Goal: Task Accomplishment & Management: Complete application form

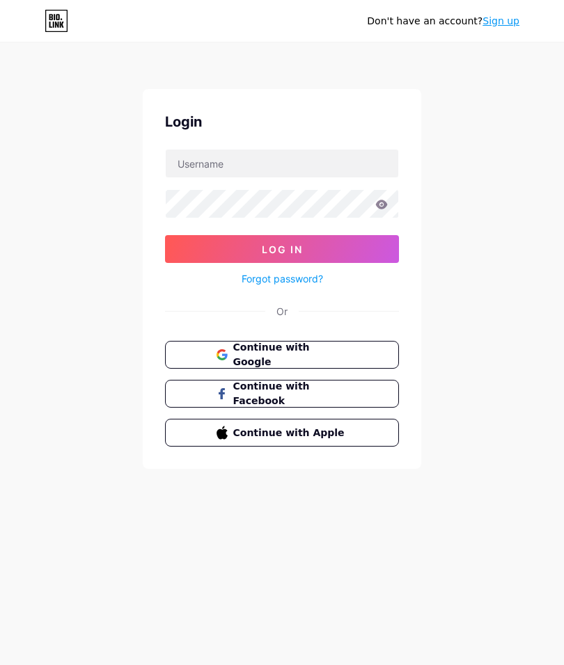
click at [321, 358] on span "Continue with Google" at bounding box center [290, 354] width 115 height 29
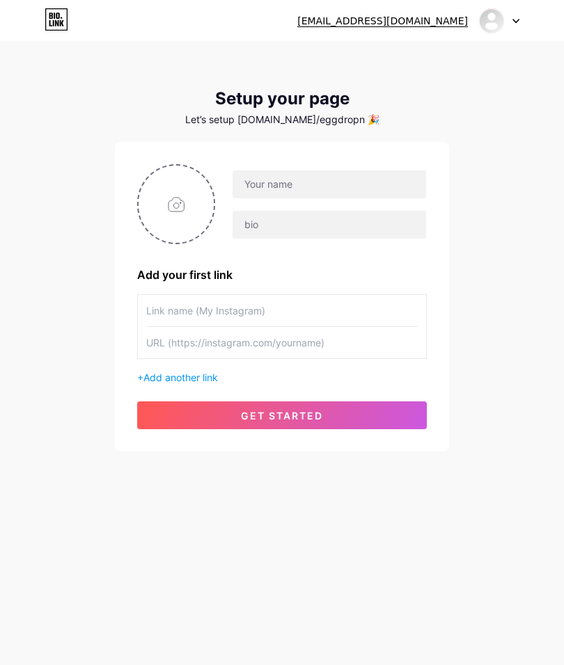
click at [197, 200] on input "file" at bounding box center [176, 204] width 75 height 77
type input "C:\fakepath\Cafe Coffee & Eatery Logo.png"
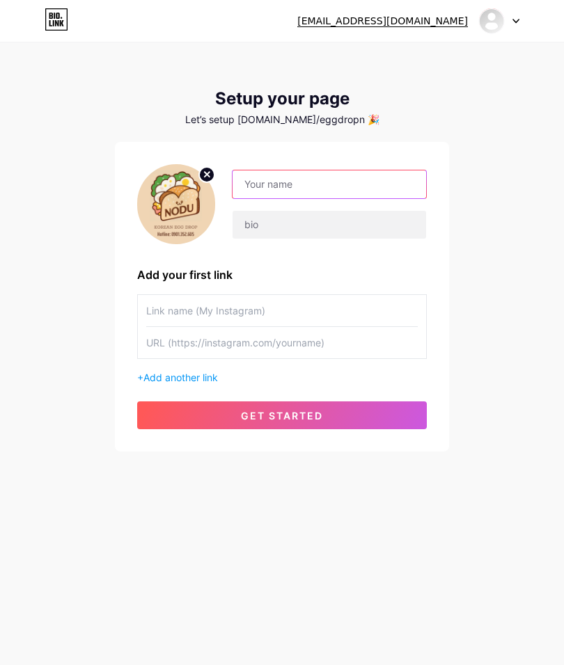
click at [391, 183] on input "text" at bounding box center [329, 185] width 194 height 28
type input "NODU Eggdrop"
click at [398, 229] on input "text" at bounding box center [329, 225] width 194 height 28
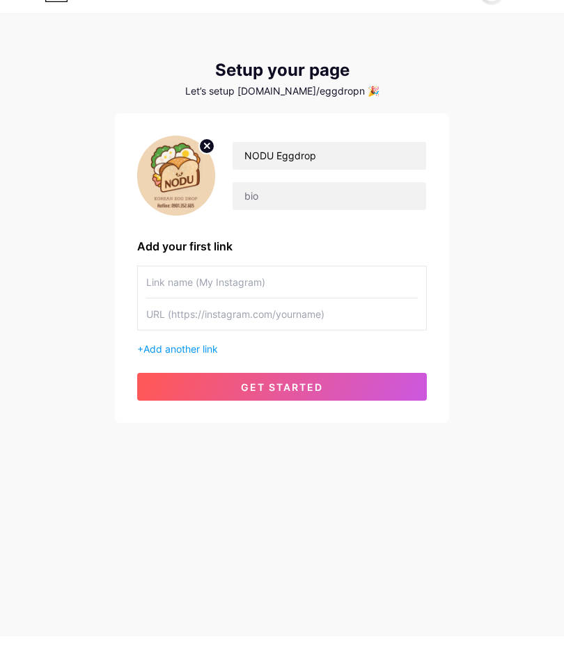
click at [347, 114] on div "Let’s setup bio.link/eggdropn 🎉" at bounding box center [282, 119] width 334 height 11
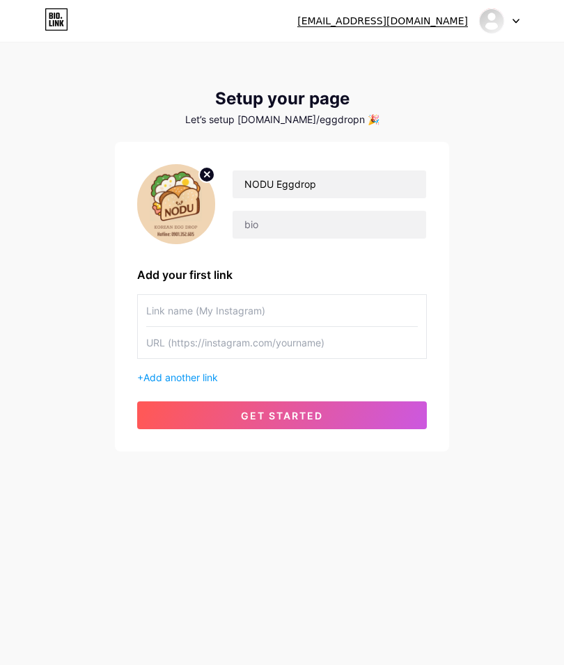
scroll to position [7, 0]
click at [340, 116] on div "Let’s setup bio.link/eggdropn 🎉" at bounding box center [282, 119] width 334 height 11
click at [336, 114] on div "Let’s setup bio.link/eggdropn 🎉" at bounding box center [282, 119] width 334 height 11
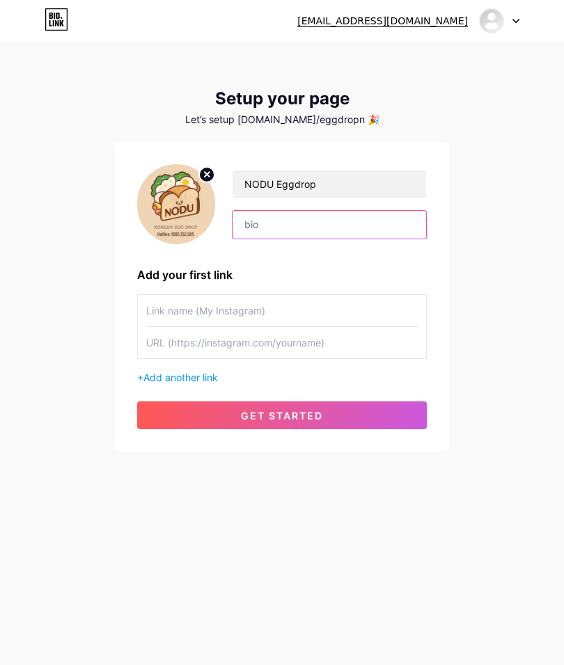
click at [340, 213] on input "text" at bounding box center [329, 225] width 194 height 28
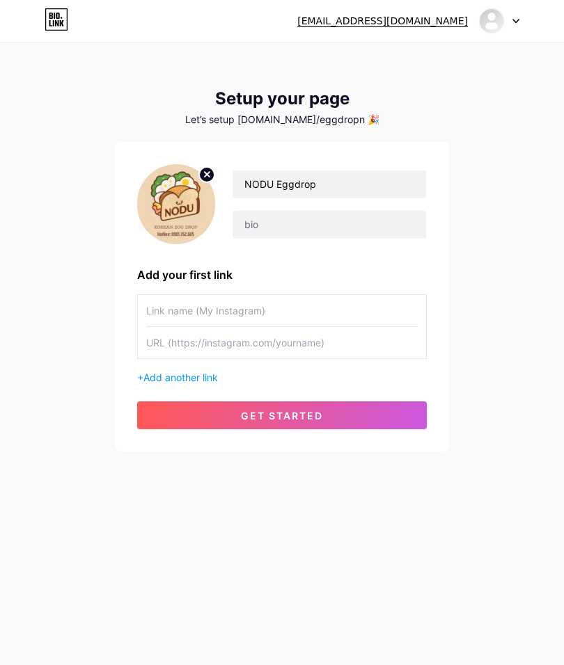
click at [367, 175] on input "NODU Eggdrop" at bounding box center [329, 185] width 194 height 28
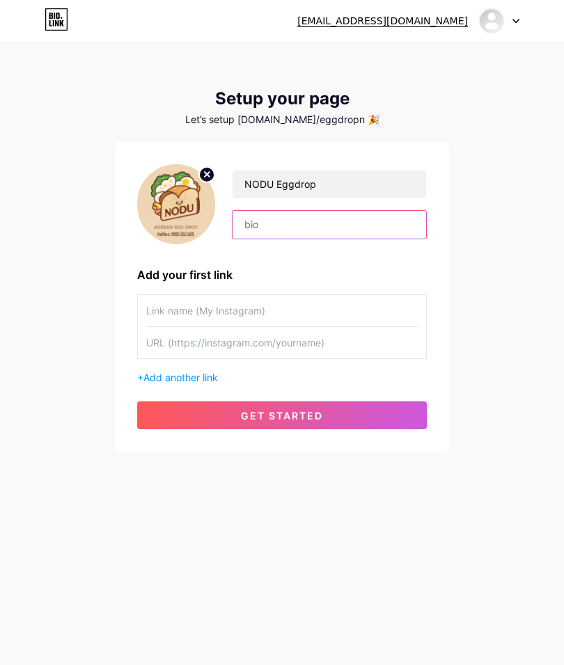
click at [362, 211] on input "text" at bounding box center [329, 225] width 194 height 28
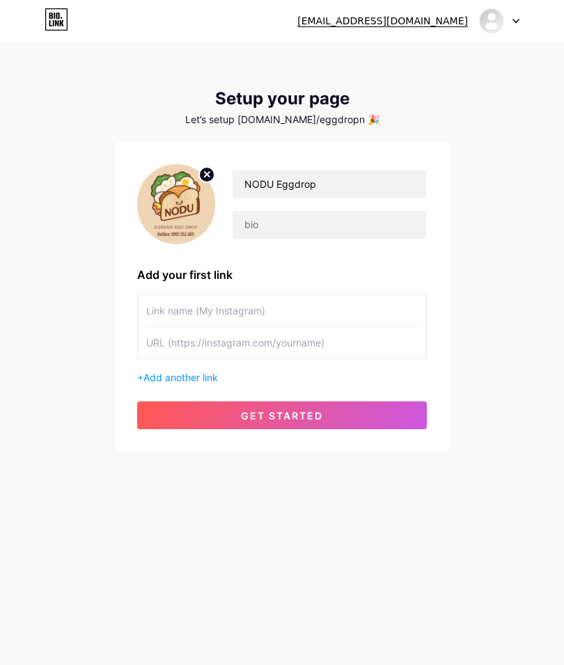
click at [382, 182] on input "NODU Eggdrop" at bounding box center [329, 185] width 194 height 28
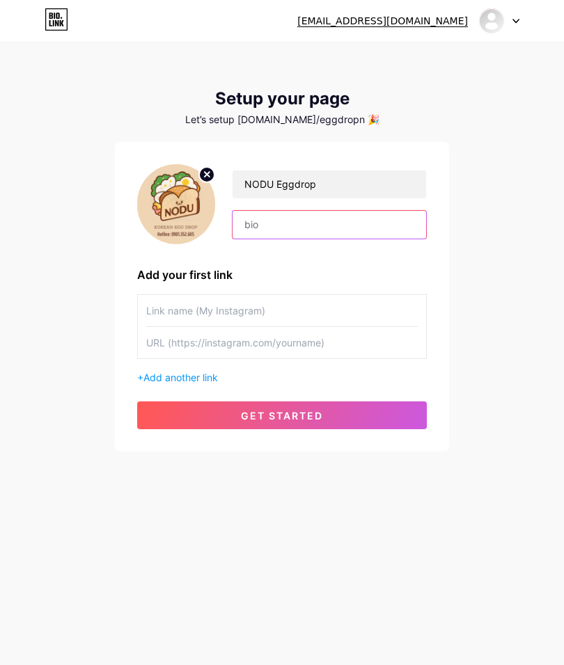
click at [384, 212] on input "text" at bounding box center [329, 225] width 194 height 28
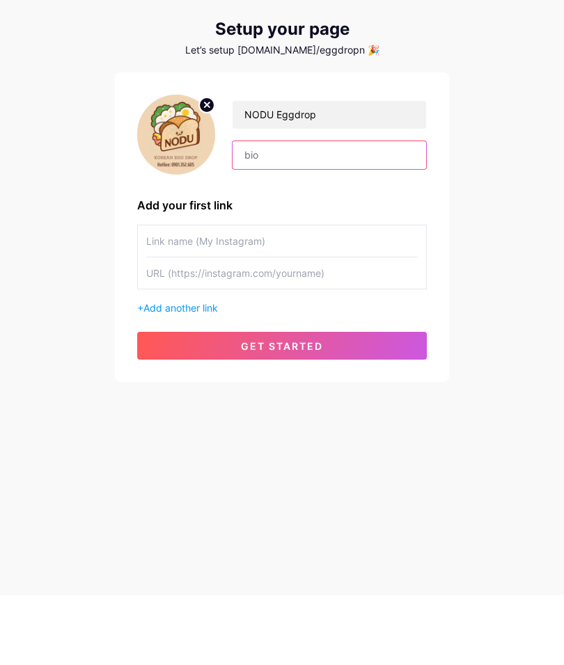
scroll to position [0, 0]
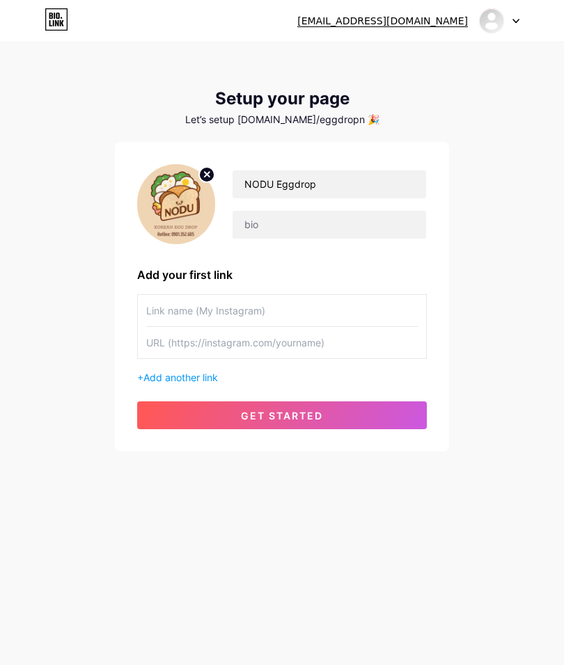
click at [450, 24] on div "banhmieggdropnodu@gmail.com" at bounding box center [382, 21] width 171 height 15
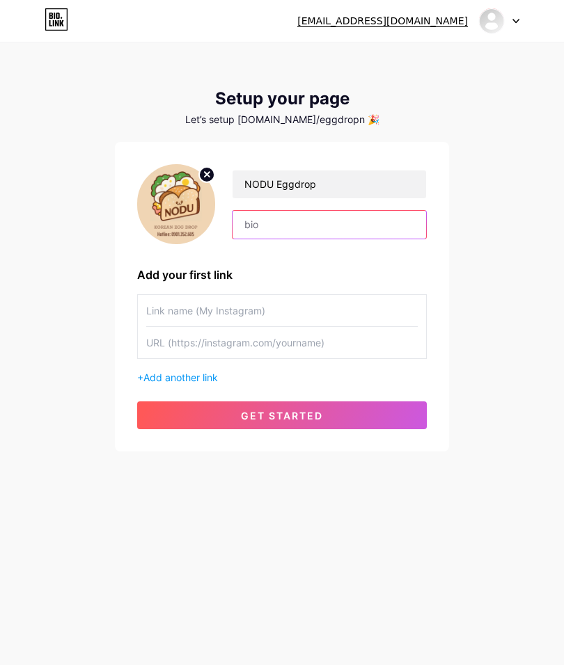
click at [377, 230] on input "text" at bounding box center [329, 225] width 194 height 28
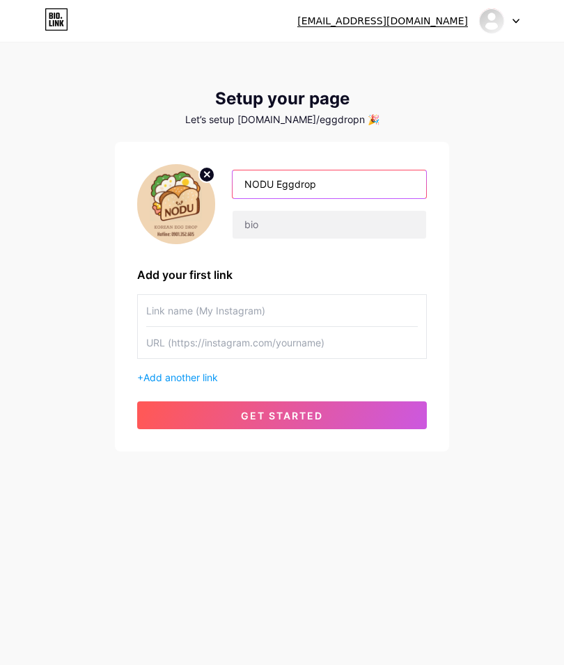
click at [391, 184] on input "NODU Eggdrop" at bounding box center [329, 185] width 194 height 28
click at [392, 216] on input "text" at bounding box center [329, 225] width 194 height 28
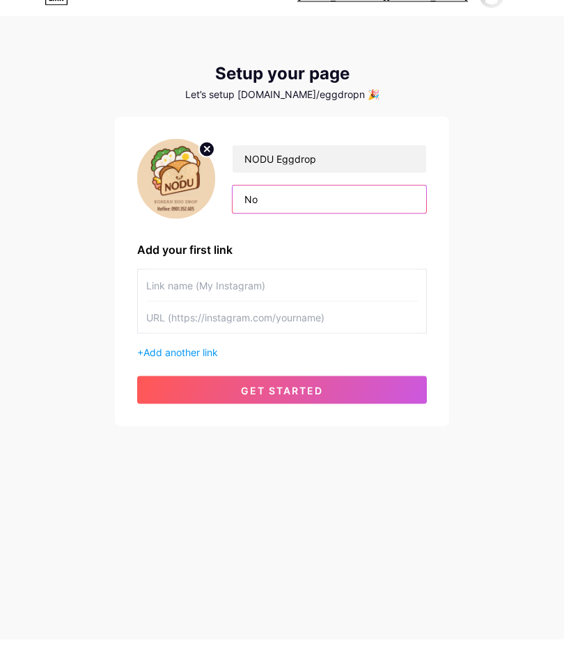
type input "N"
click at [492, 282] on div "banhmieggdropnodu@gmail.com Dashboard Logout Setup your page Let’s setup bio.li…" at bounding box center [282, 248] width 564 height 496
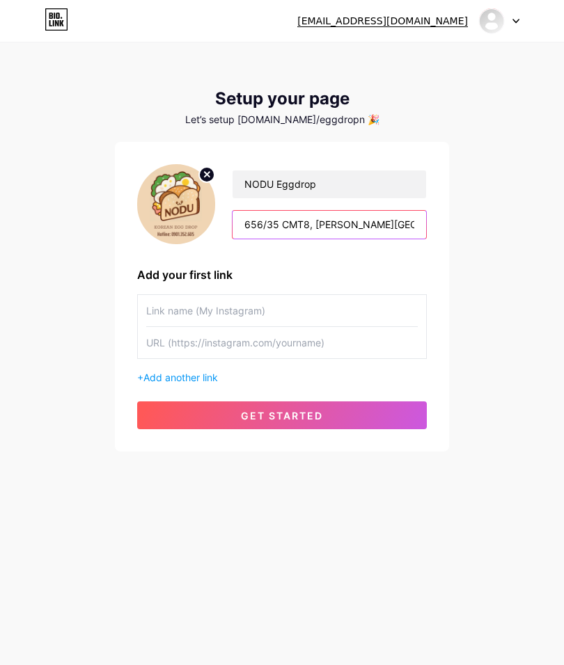
click at [327, 211] on input "656/35 CMT8, p. Nhiêu Lộc" at bounding box center [329, 225] width 194 height 28
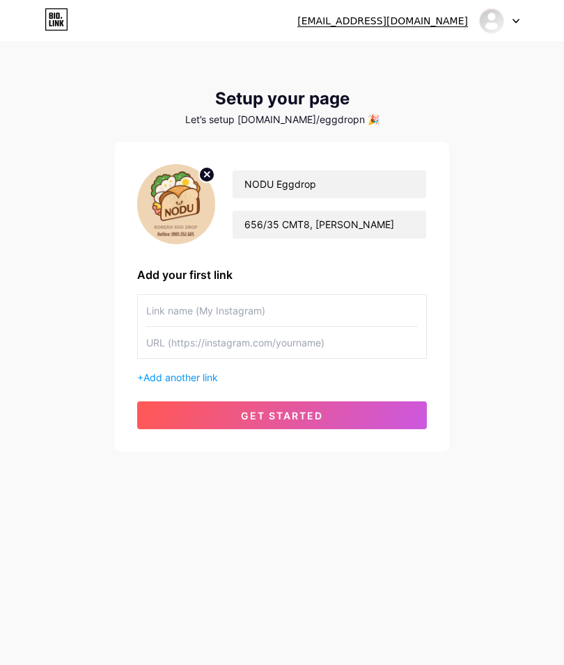
click at [502, 260] on div "banhmieggdropnodu@gmail.com Dashboard Logout Setup your page Let’s setup bio.li…" at bounding box center [282, 248] width 564 height 496
click at [395, 211] on input "656/35 CMT8, p.Nhiêu Lộc" at bounding box center [329, 225] width 194 height 28
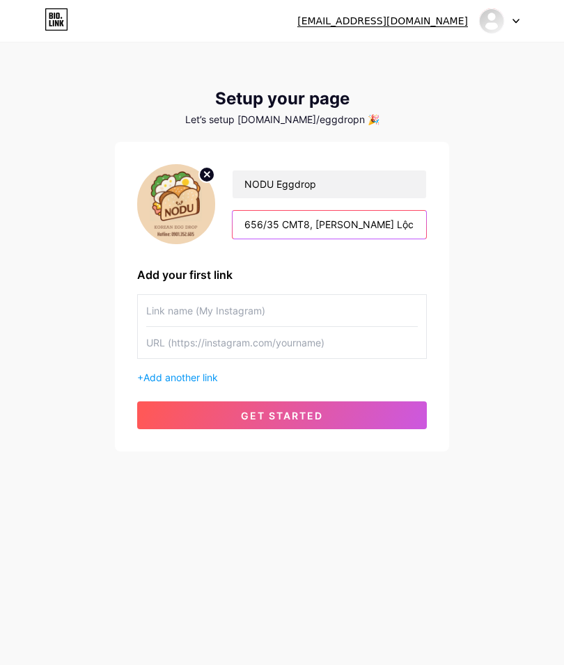
type input "656/35 CMT8, p.Nhiêu Lộc, HCM"
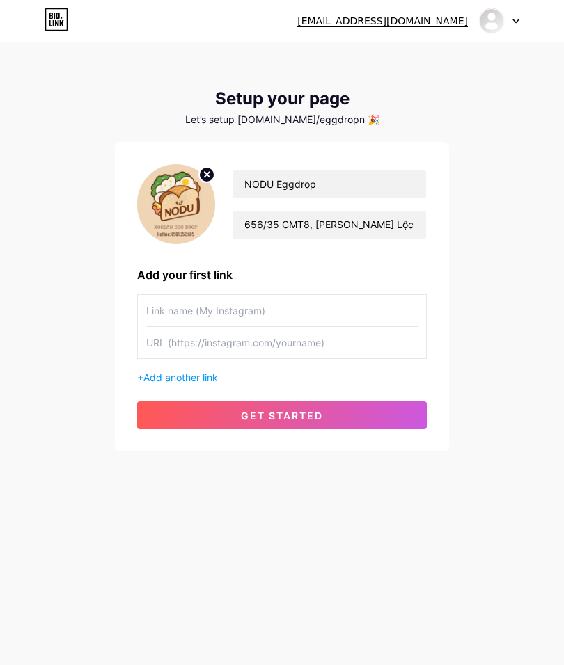
click at [514, 274] on div "banhmieggdropnodu@gmail.com Dashboard Logout Setup your page Let’s setup bio.li…" at bounding box center [282, 248] width 564 height 496
click at [322, 411] on span "get started" at bounding box center [282, 416] width 82 height 12
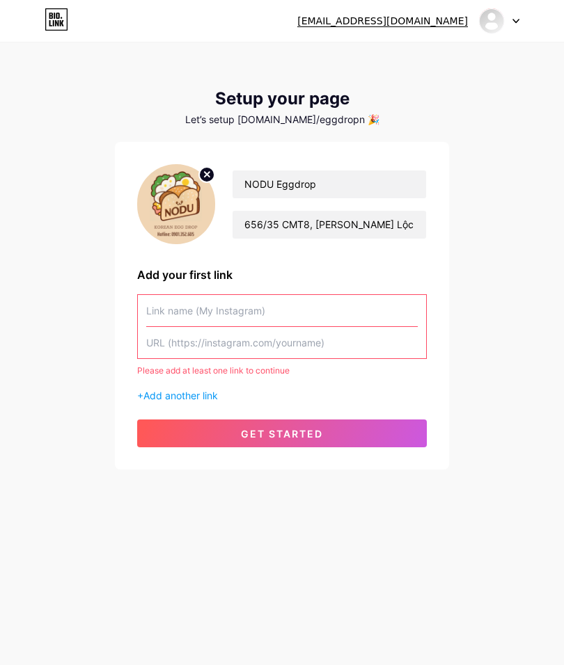
click at [512, 20] on icon at bounding box center [515, 21] width 7 height 5
click at [512, 31] on div at bounding box center [499, 20] width 40 height 25
click at [512, 24] on div at bounding box center [499, 20] width 40 height 25
click at [477, 56] on link "Dashboard" at bounding box center [432, 57] width 173 height 38
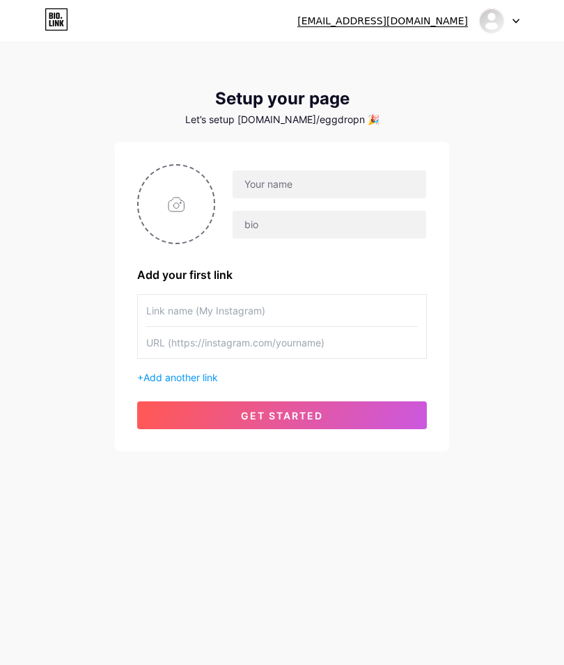
click at [335, 123] on div "Let’s setup bio.link/eggdropn 🎉" at bounding box center [282, 119] width 334 height 11
click at [290, 120] on div "Let’s setup bio.link/eggdropn 🎉" at bounding box center [282, 119] width 334 height 11
click at [62, 23] on icon at bounding box center [62, 23] width 4 height 6
click at [515, 22] on icon at bounding box center [516, 20] width 6 height 3
click at [453, 90] on li "Logout" at bounding box center [432, 95] width 173 height 38
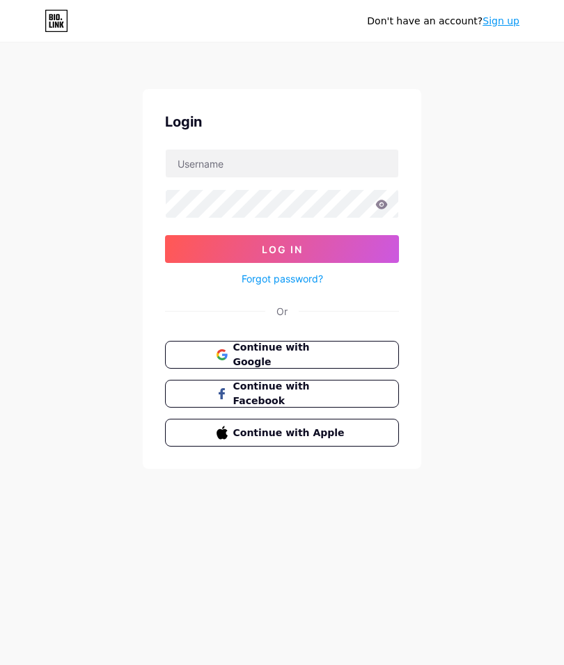
click at [365, 162] on input "text" at bounding box center [282, 164] width 232 height 28
click at [503, 25] on link "Sign up" at bounding box center [500, 20] width 37 height 11
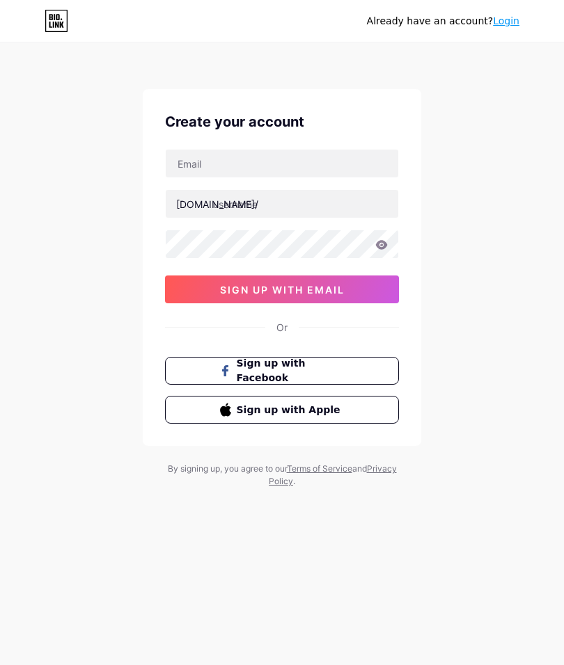
click at [331, 203] on input "text" at bounding box center [282, 204] width 232 height 28
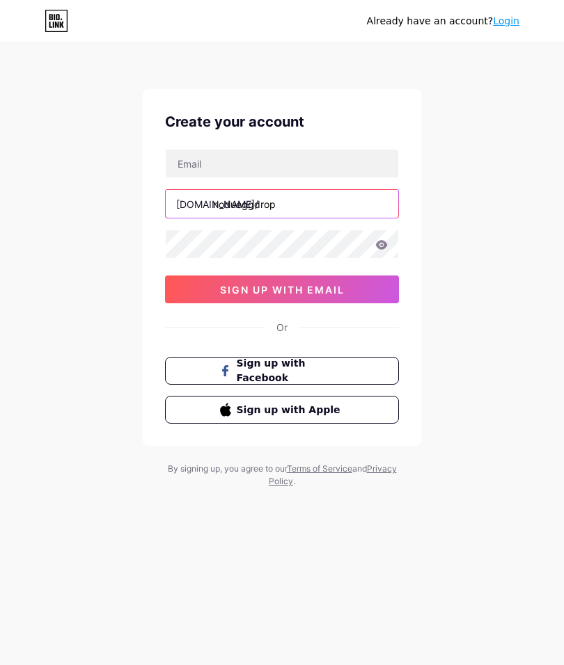
type input "nodueggdrop"
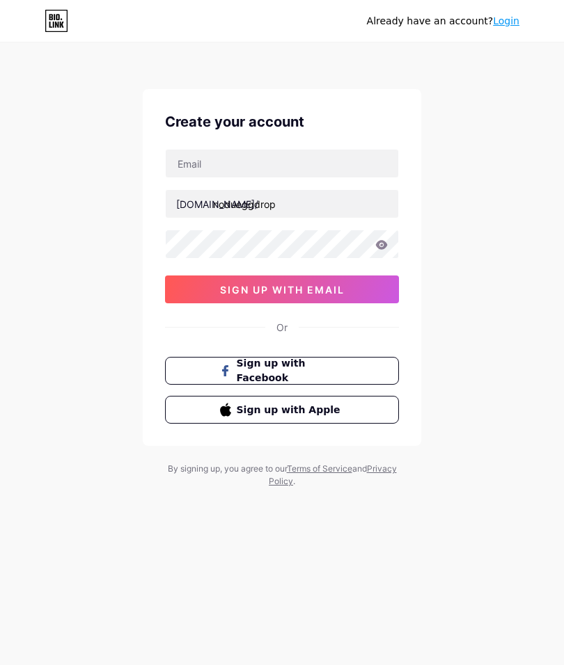
click at [322, 173] on input "text" at bounding box center [282, 164] width 232 height 28
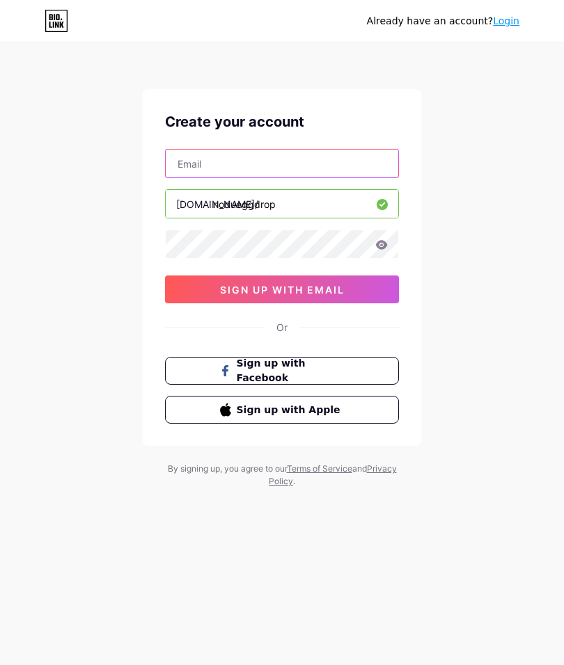
type input "B"
type input "h"
type input "B"
type input "binganhat@gmail.com"
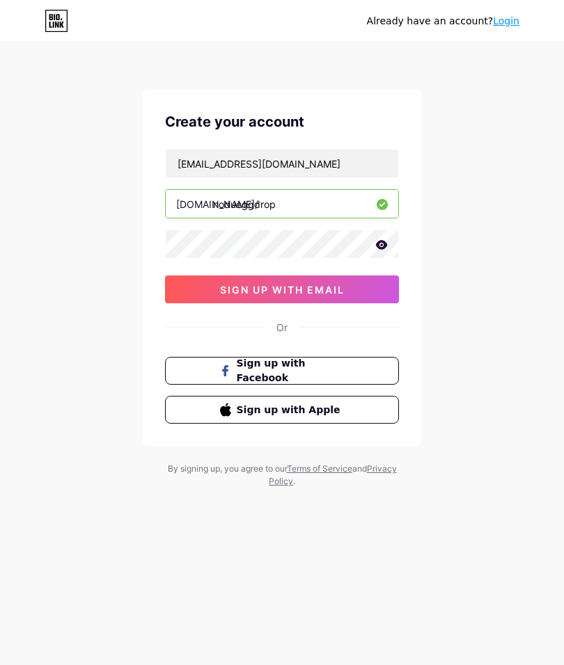
click at [387, 245] on icon at bounding box center [382, 244] width 12 height 9
click at [355, 294] on button "sign up with email" at bounding box center [282, 290] width 234 height 28
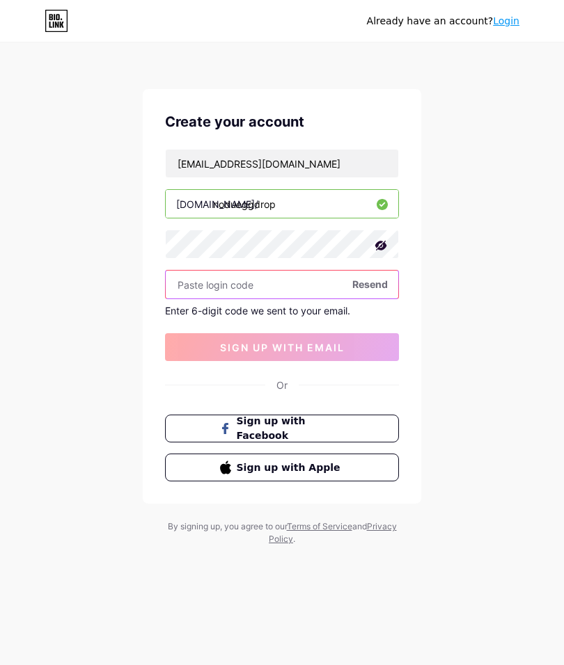
click at [299, 281] on input "text" at bounding box center [282, 285] width 232 height 28
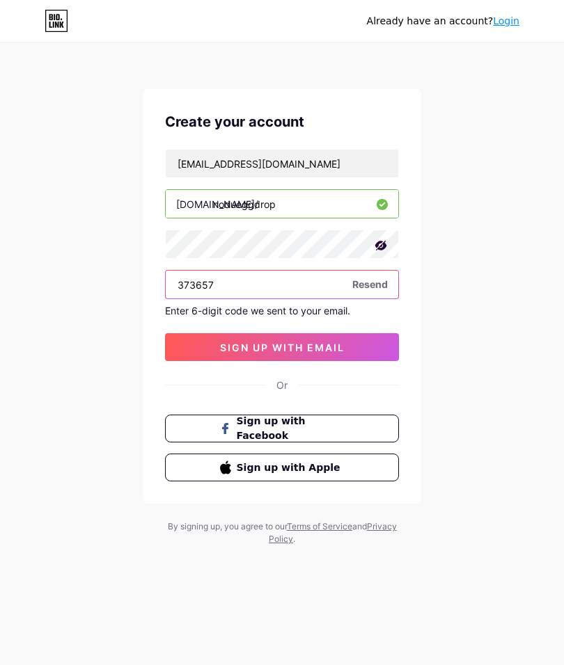
type input "373657"
click at [347, 346] on button "sign up with email" at bounding box center [282, 347] width 234 height 28
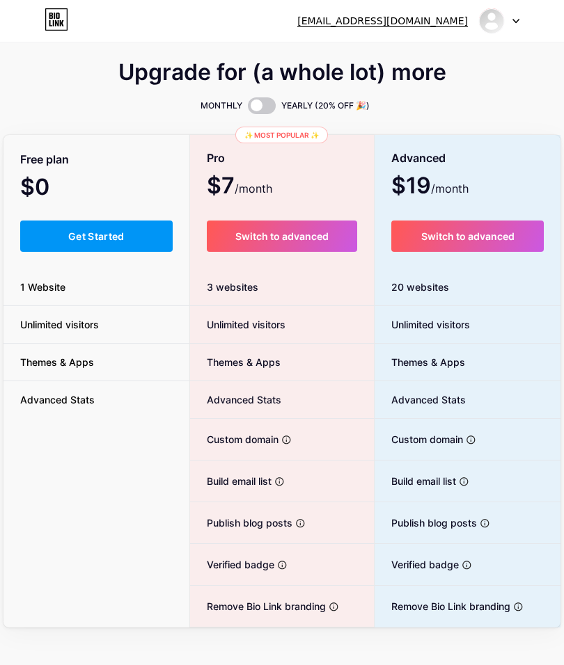
click at [390, 109] on div "MONTHLY YEARLY (20% OFF 🎉)" at bounding box center [281, 105] width 557 height 17
click at [501, 24] on img at bounding box center [491, 21] width 26 height 26
click at [464, 53] on link "Dashboard" at bounding box center [432, 57] width 173 height 38
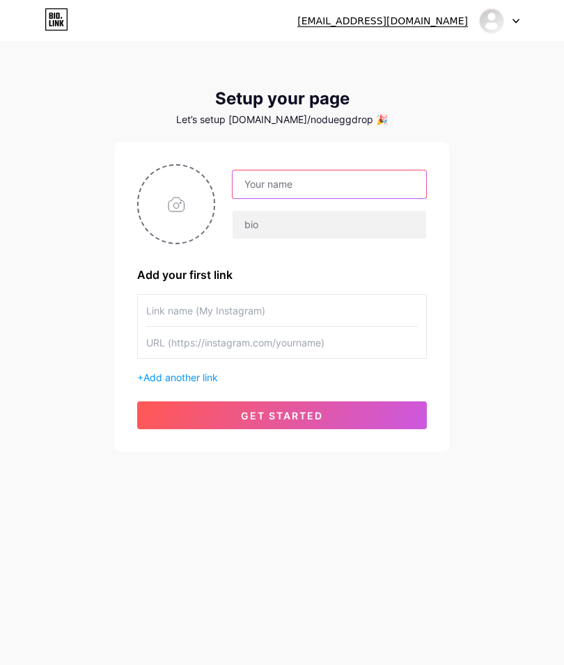
click at [378, 191] on input "text" at bounding box center [329, 185] width 194 height 28
click at [453, 97] on div "binganhat@gmail.com Dashboard Logout Setup your page Let’s setup bio.link/nodue…" at bounding box center [282, 248] width 564 height 496
click at [370, 181] on input "text" at bounding box center [329, 185] width 194 height 28
click at [433, 120] on div "Let’s setup bio.link/nodueggdrop 🎉" at bounding box center [282, 119] width 334 height 11
